Goal: Entertainment & Leisure: Consume media (video, audio)

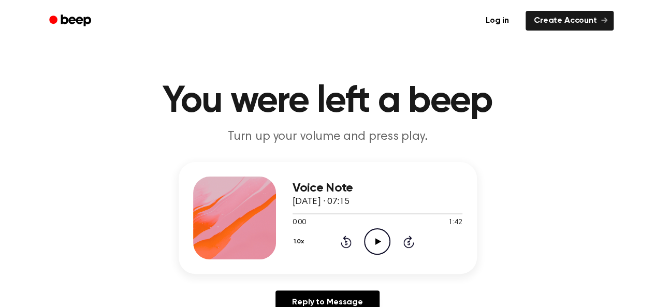
click at [384, 239] on icon "Play Audio" at bounding box center [377, 241] width 26 height 26
click at [334, 212] on div at bounding box center [377, 213] width 170 height 8
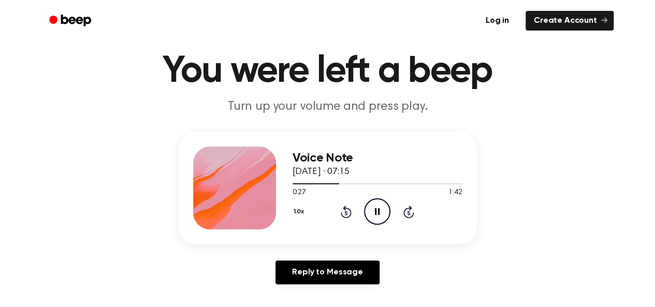
scroll to position [52, 0]
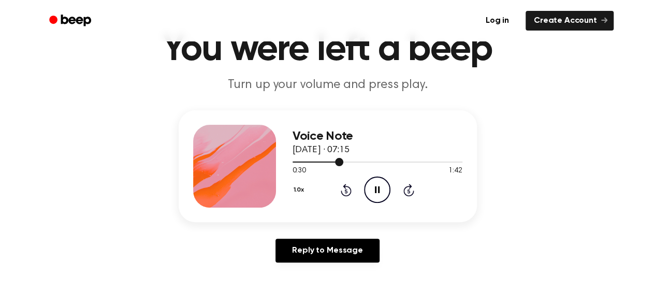
click at [362, 159] on div at bounding box center [377, 161] width 170 height 8
click at [311, 159] on div at bounding box center [377, 161] width 170 height 8
click at [441, 165] on div at bounding box center [377, 161] width 170 height 8
click at [300, 163] on div at bounding box center [377, 161] width 170 height 8
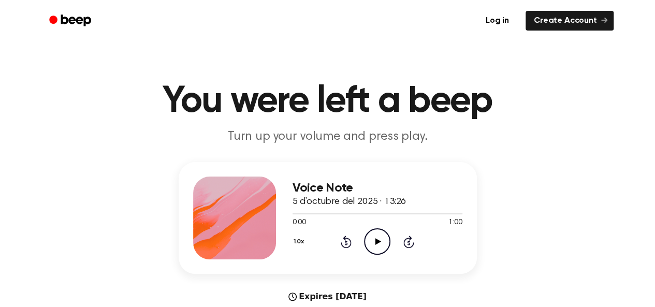
click at [379, 241] on icon at bounding box center [378, 241] width 6 height 7
click at [378, 237] on icon "Pause Audio" at bounding box center [377, 241] width 26 height 26
click at [378, 236] on icon "Play Audio" at bounding box center [377, 241] width 26 height 26
click at [370, 213] on div at bounding box center [377, 213] width 170 height 1
click at [369, 241] on icon "Play Audio" at bounding box center [377, 241] width 26 height 26
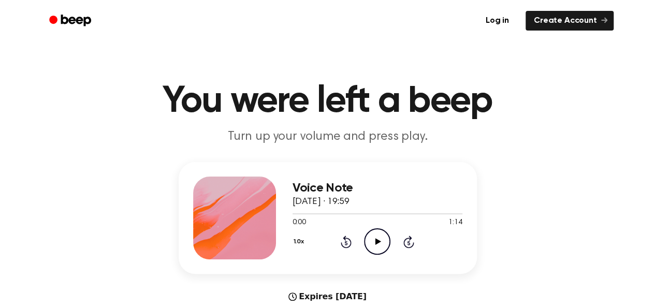
click at [377, 241] on icon at bounding box center [378, 241] width 6 height 7
click at [339, 215] on div at bounding box center [377, 213] width 170 height 8
click at [373, 243] on icon "Play Audio" at bounding box center [377, 241] width 26 height 26
click at [319, 213] on div at bounding box center [377, 213] width 170 height 1
click at [342, 211] on div at bounding box center [377, 213] width 170 height 8
